Goal: Task Accomplishment & Management: Use online tool/utility

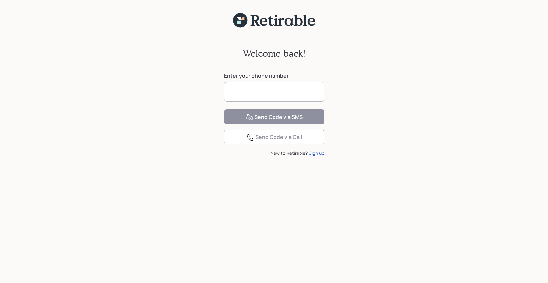
click at [295, 92] on input at bounding box center [274, 92] width 100 height 20
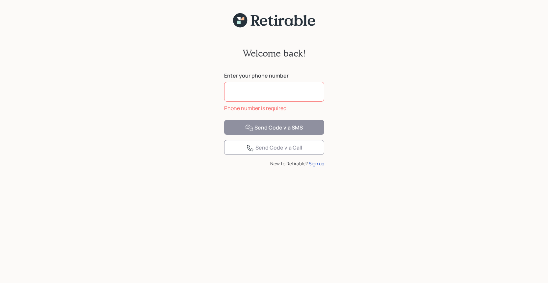
type input "**********"
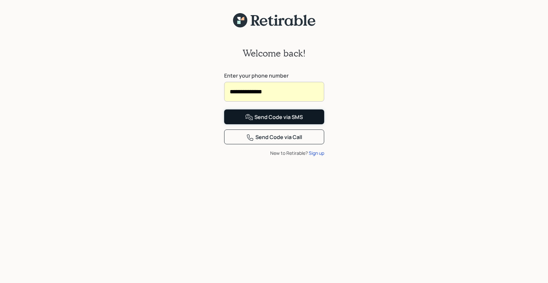
click at [269, 121] on div "Send Code via SMS" at bounding box center [274, 118] width 58 height 8
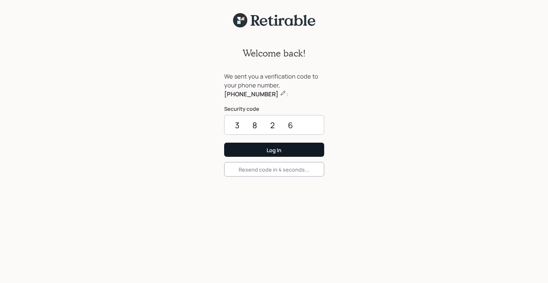
type input "3826"
click at [273, 149] on div "Log In" at bounding box center [274, 150] width 15 height 7
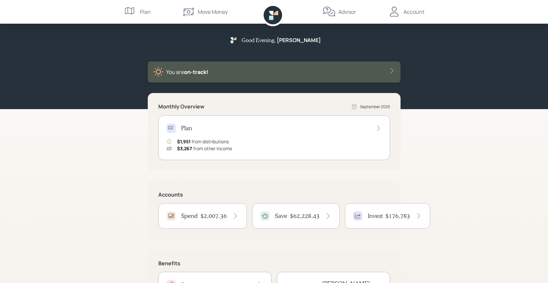
click at [196, 217] on h4 "Spend" at bounding box center [189, 216] width 17 height 7
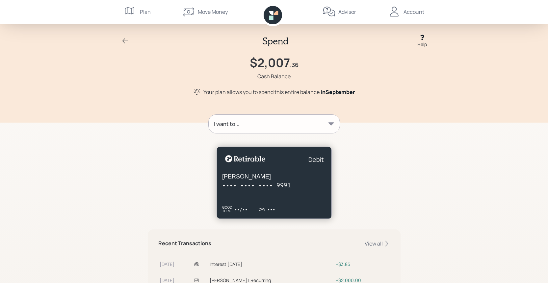
click at [326, 125] on div "I want to..." at bounding box center [274, 124] width 131 height 18
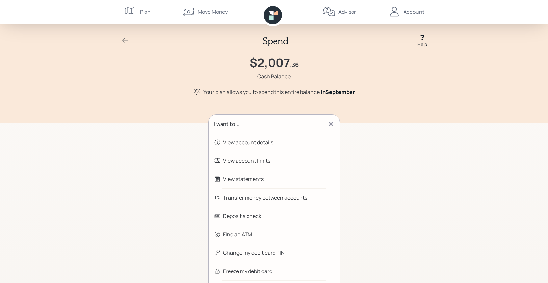
click at [276, 200] on div "Transfer money between accounts" at bounding box center [265, 198] width 84 height 8
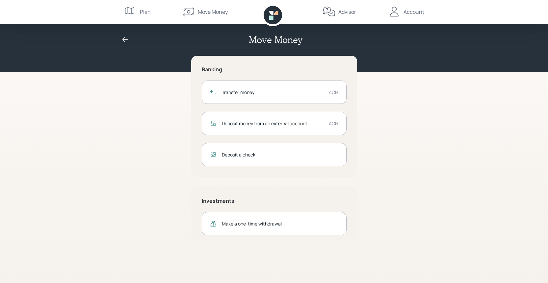
click at [279, 90] on div "Transfer money" at bounding box center [273, 92] width 102 height 7
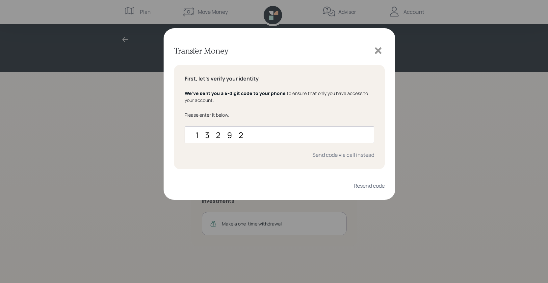
type input "132926"
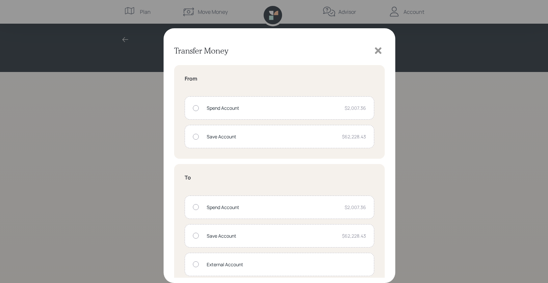
click at [196, 108] on div at bounding box center [196, 108] width 6 height 6
radio input "true"
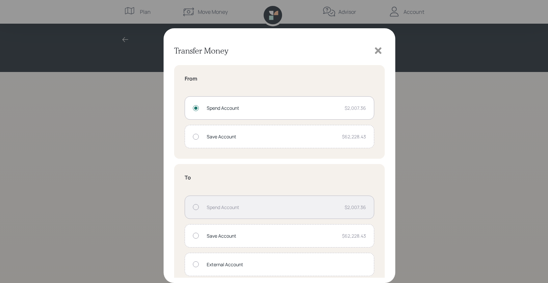
click at [197, 265] on div at bounding box center [196, 265] width 6 height 6
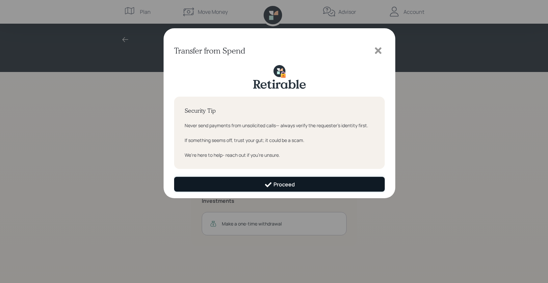
click at [272, 186] on div "Proceed" at bounding box center [279, 185] width 31 height 8
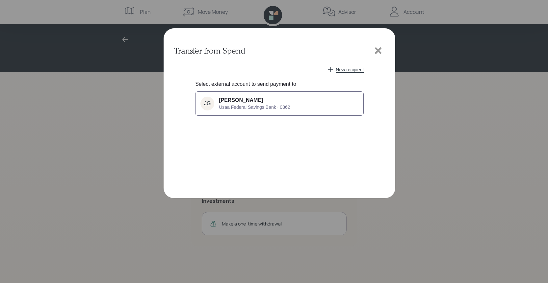
click at [276, 106] on span "Usaa Federal Savings Bank · 0362" at bounding box center [254, 107] width 71 height 5
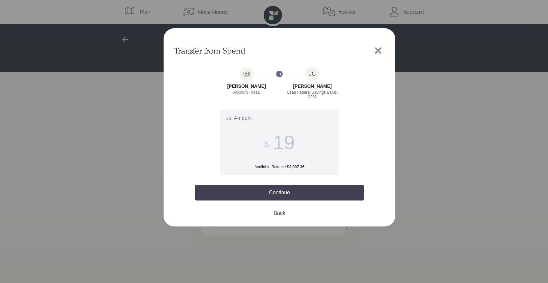
type input "1"
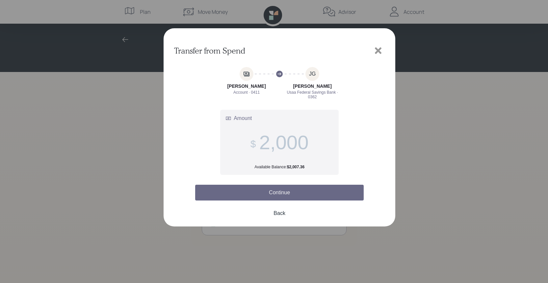
type input "2,000"
click at [281, 193] on button "Continue" at bounding box center [279, 193] width 168 height 16
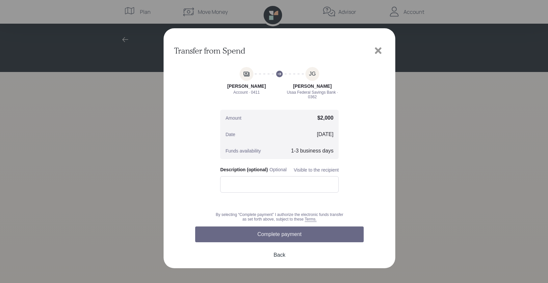
click at [271, 235] on button "Complete payment" at bounding box center [279, 235] width 168 height 16
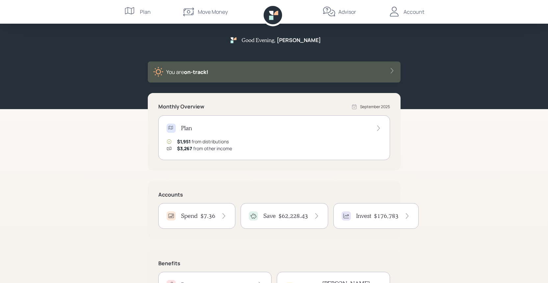
click at [402, 132] on div "Good Evening , [PERSON_NAME] You are on‑track! Monthly Overview [DATE] Plan $1,…" at bounding box center [274, 165] width 548 height 331
click at [404, 216] on icon at bounding box center [407, 216] width 7 height 7
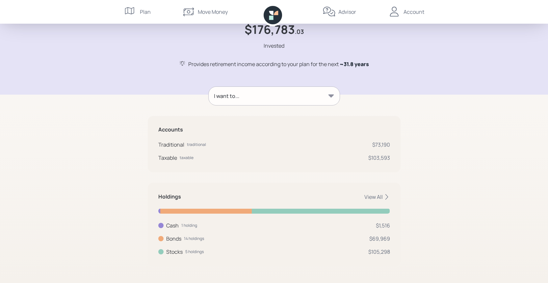
scroll to position [35, 0]
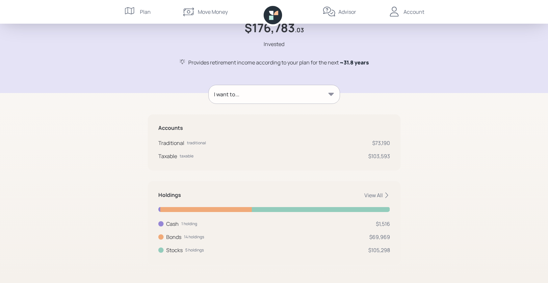
click at [330, 94] on icon at bounding box center [331, 94] width 6 height 3
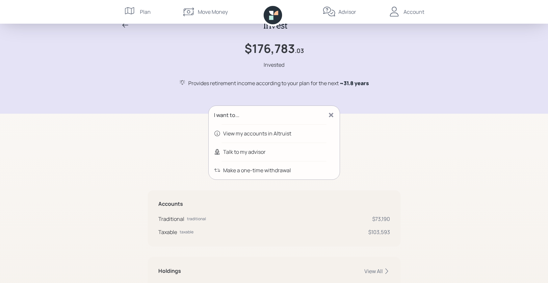
scroll to position [0, 0]
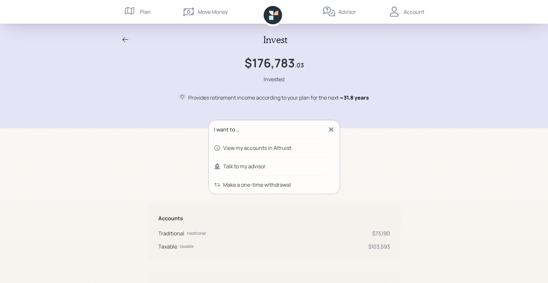
click at [120, 38] on div "Invest" at bounding box center [274, 39] width 316 height 11
click at [125, 38] on icon at bounding box center [125, 40] width 8 height 8
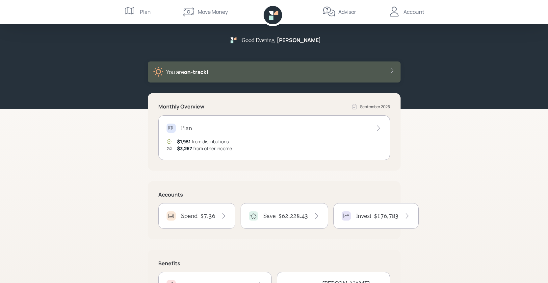
click at [417, 12] on div "Account" at bounding box center [413, 12] width 21 height 8
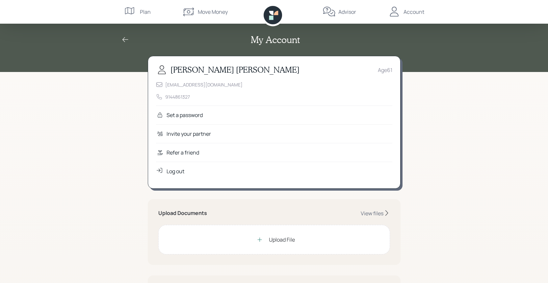
click at [172, 172] on div "Log out" at bounding box center [175, 171] width 18 height 8
